Goal: Information Seeking & Learning: Learn about a topic

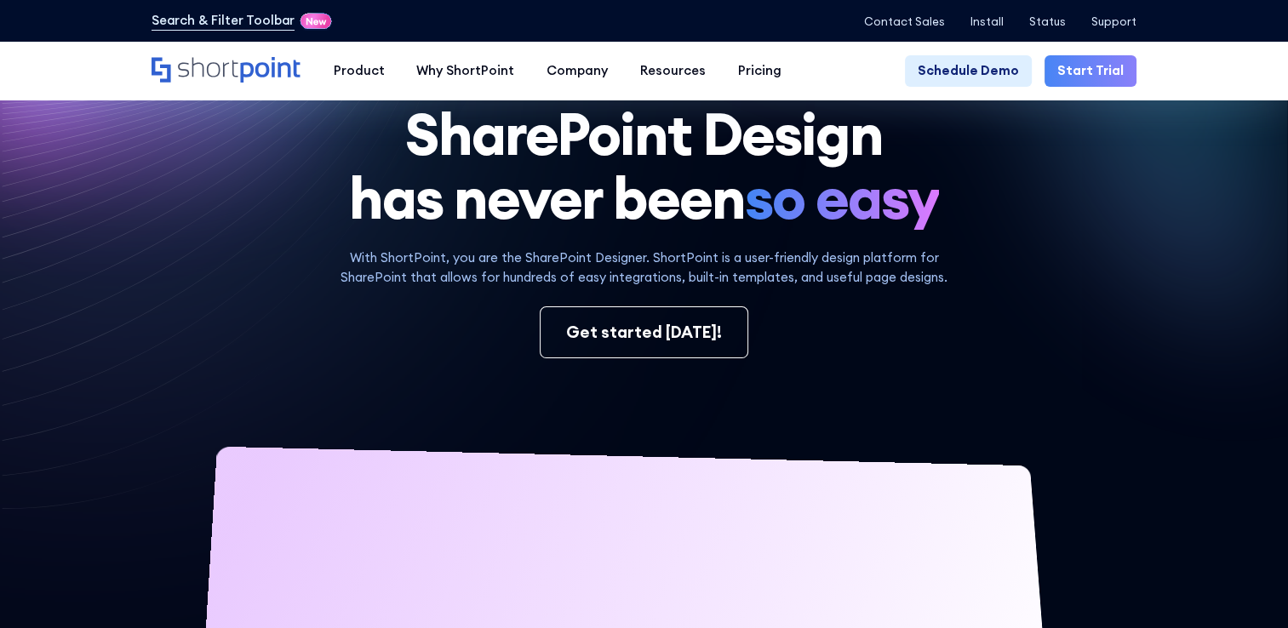
scroll to position [78, 0]
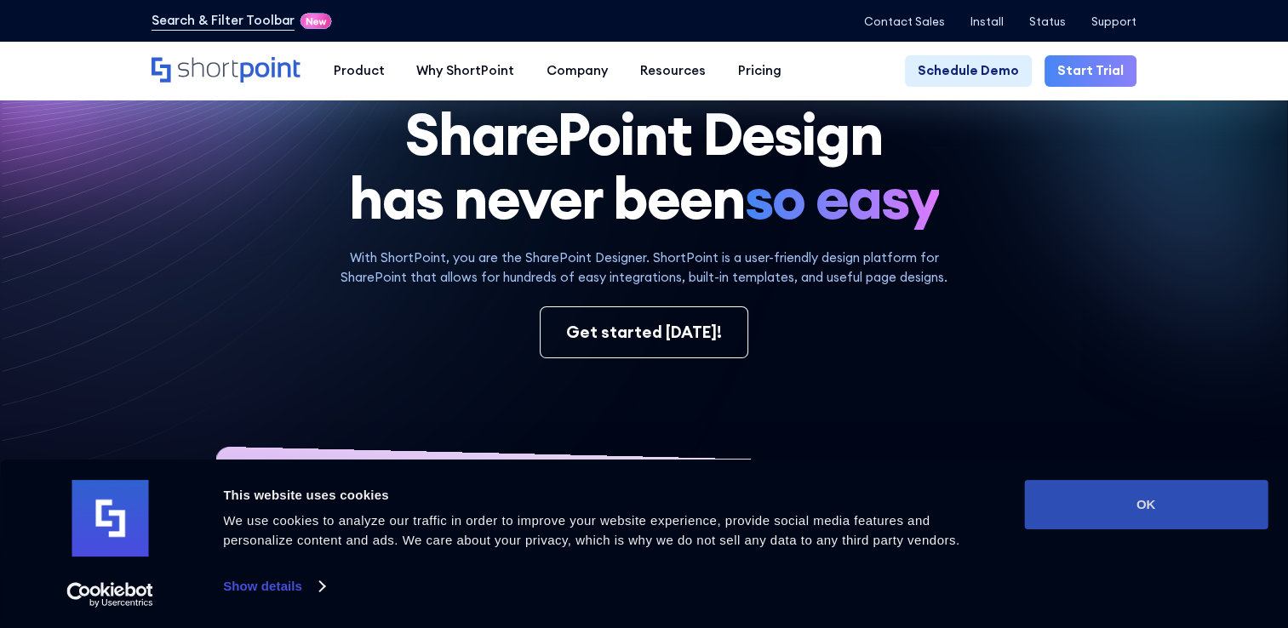
click at [1071, 497] on button "OK" at bounding box center [1145, 504] width 243 height 49
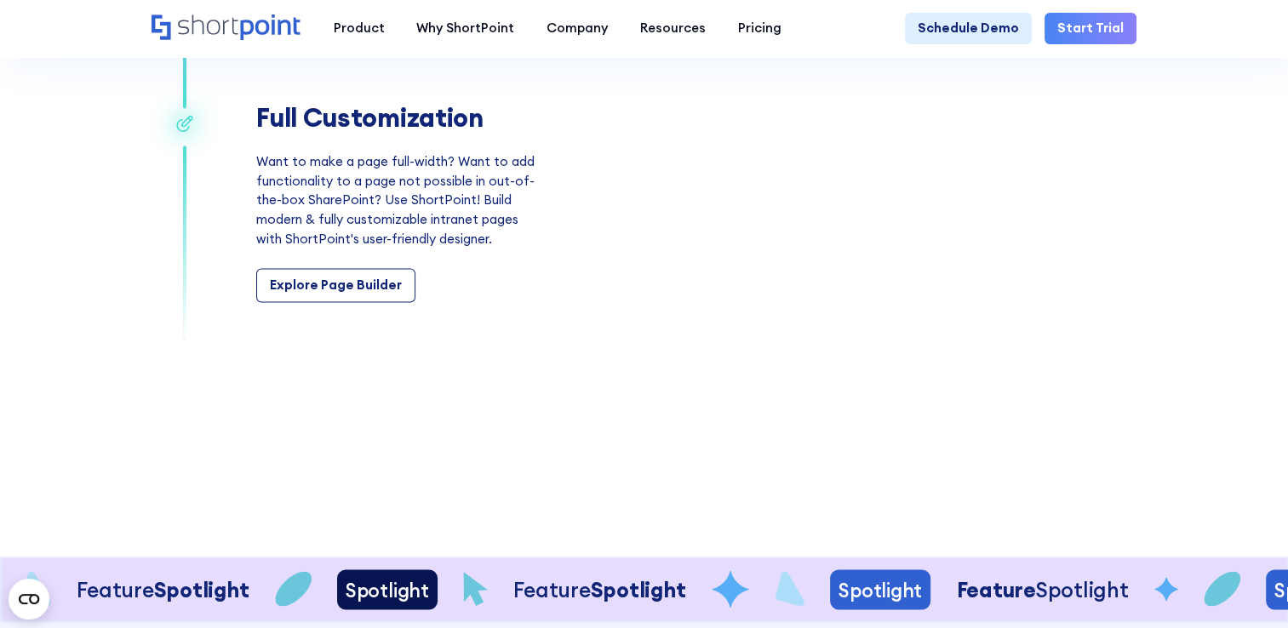
scroll to position [2627, 0]
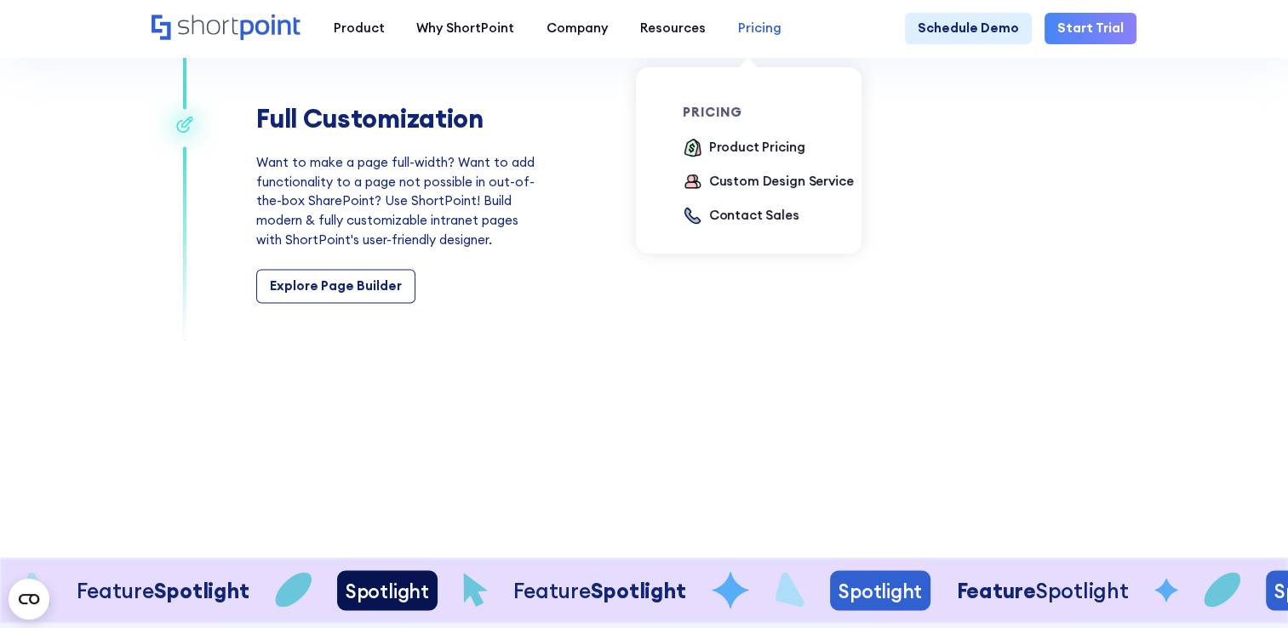
click at [738, 30] on div "Pricing" at bounding box center [759, 29] width 43 height 20
click at [722, 151] on div "Product Pricing" at bounding box center [757, 148] width 96 height 20
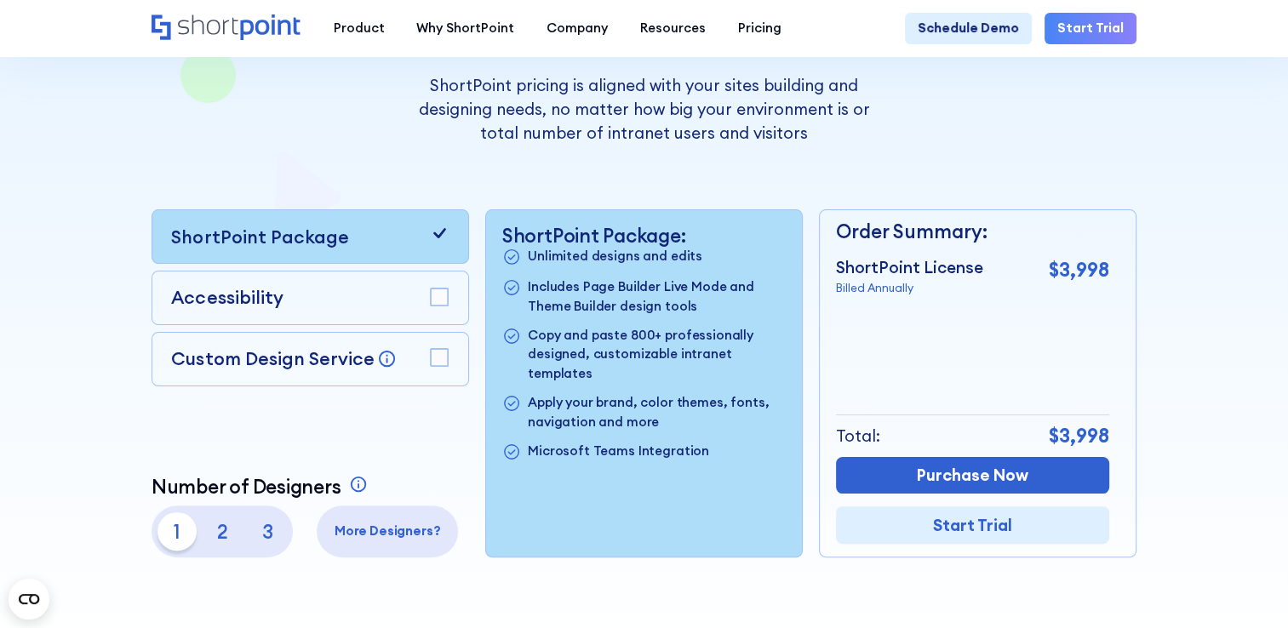
scroll to position [308, 0]
